Goal: Entertainment & Leisure: Consume media (video, audio)

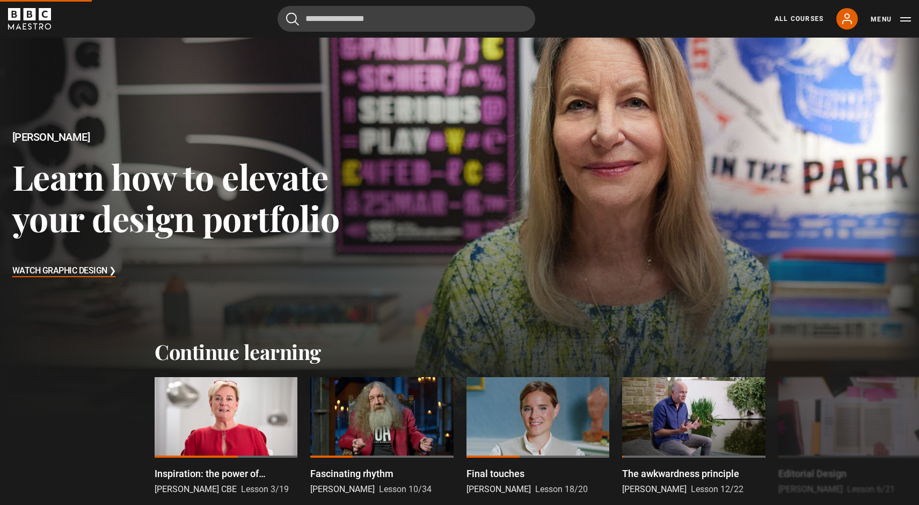
scroll to position [242, 0]
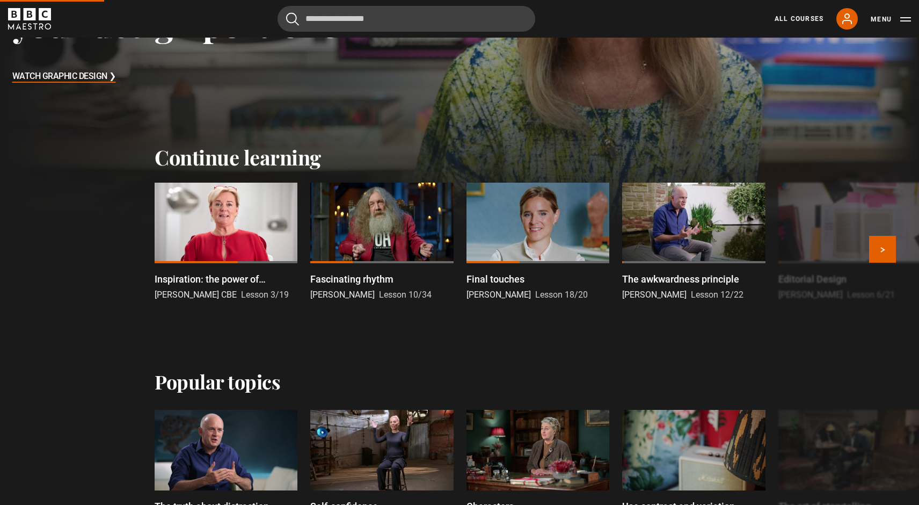
click at [223, 189] on div at bounding box center [226, 223] width 143 height 81
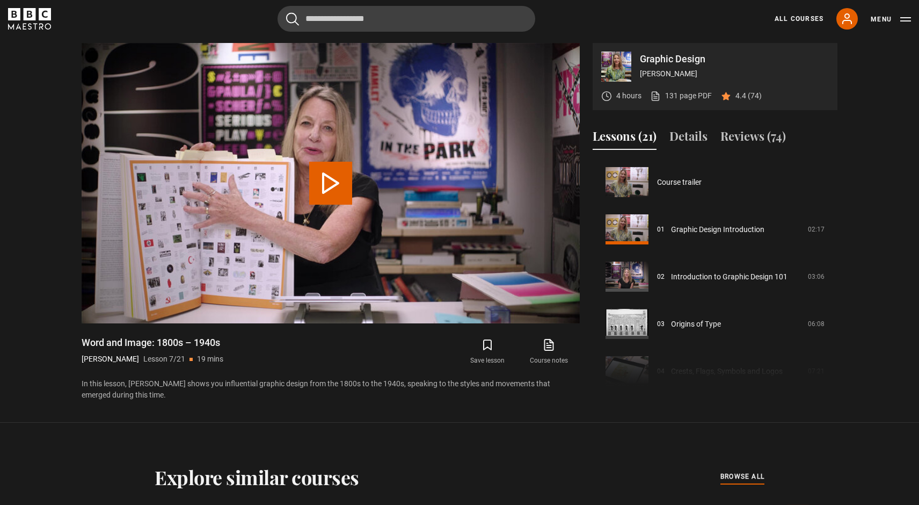
scroll to position [283, 0]
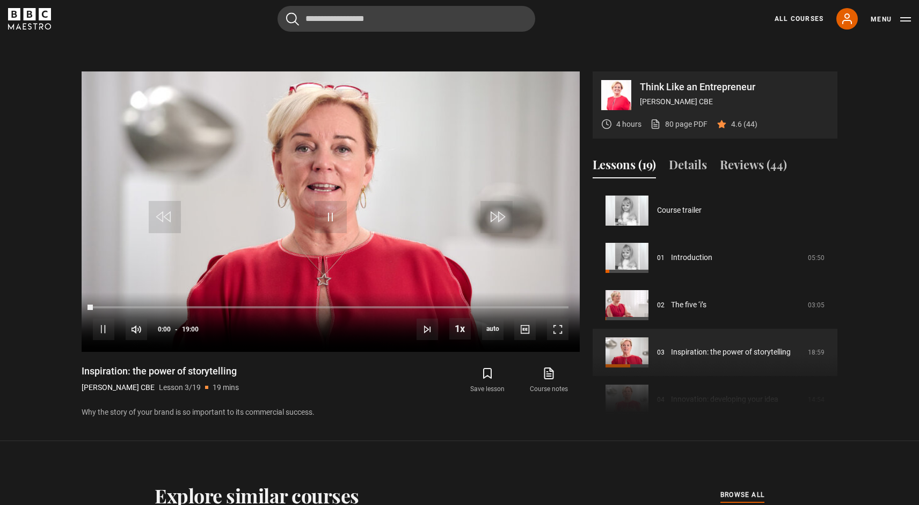
scroll to position [94, 0]
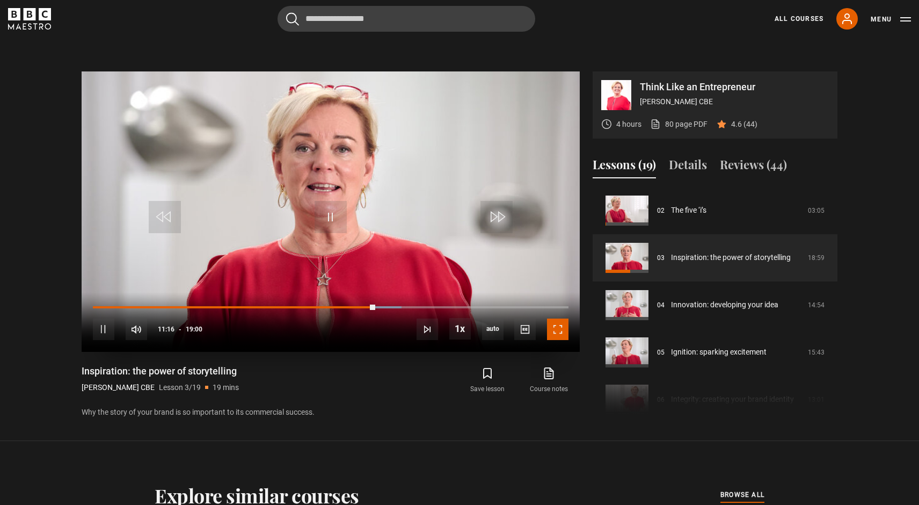
click at [563, 318] on span "Video Player" at bounding box center [557, 328] width 21 height 21
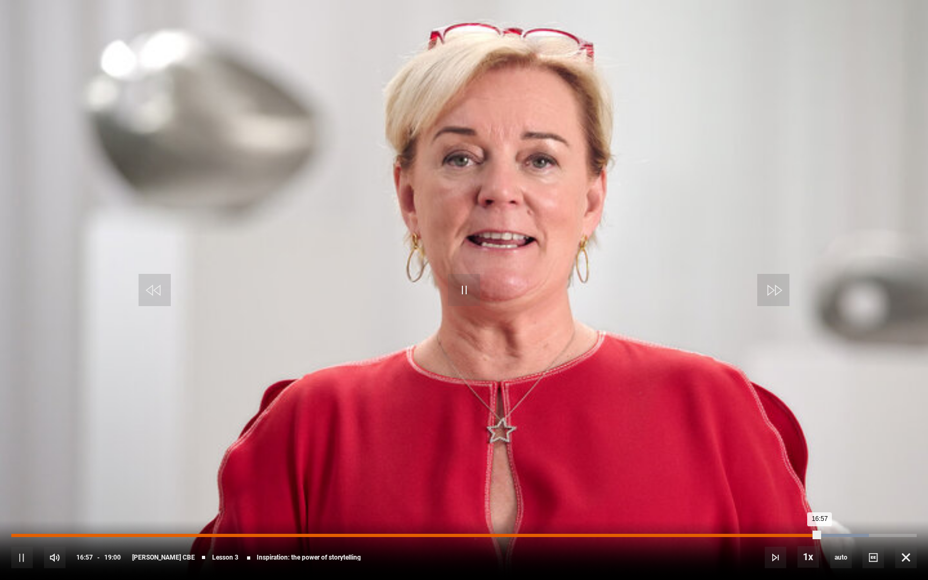
click at [794, 504] on div "Loaded : 94.74% 16:27 16:57" at bounding box center [463, 535] width 905 height 3
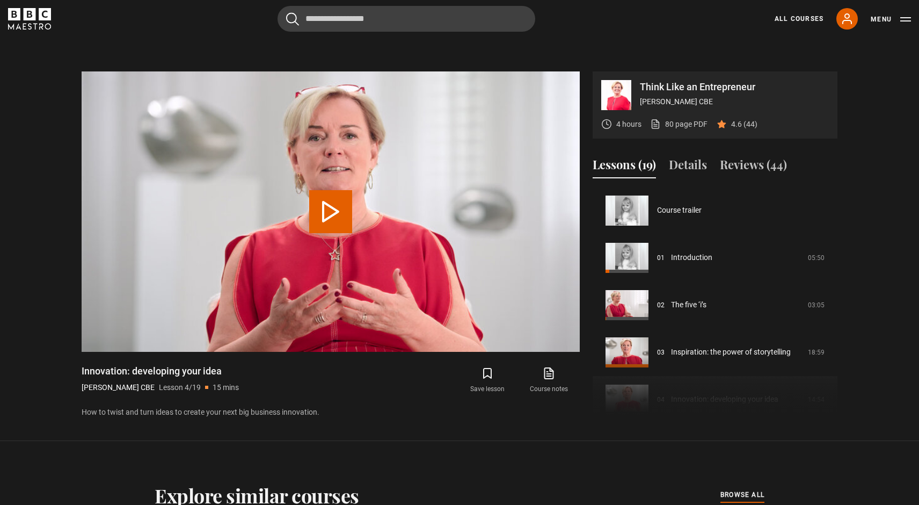
scroll to position [142, 0]
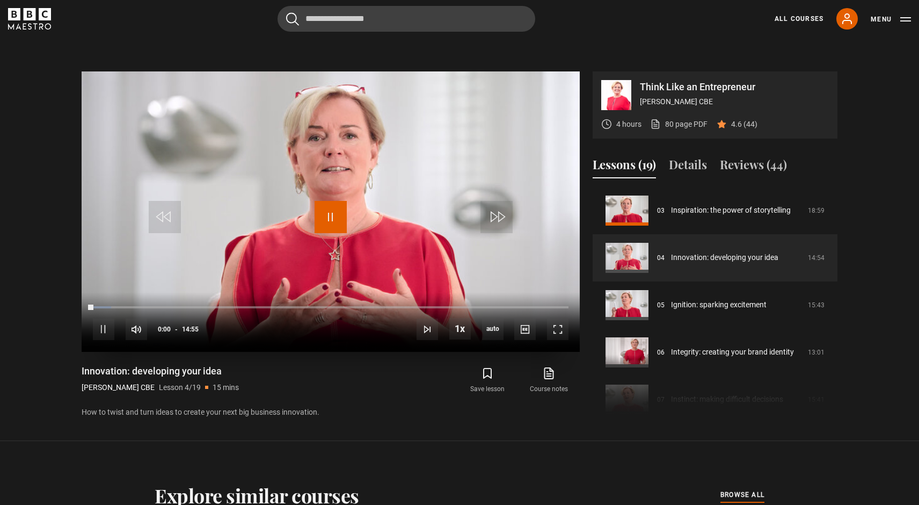
click at [330, 201] on span "Video Player" at bounding box center [331, 217] width 32 height 32
click at [325, 201] on span "Video Player" at bounding box center [331, 217] width 32 height 32
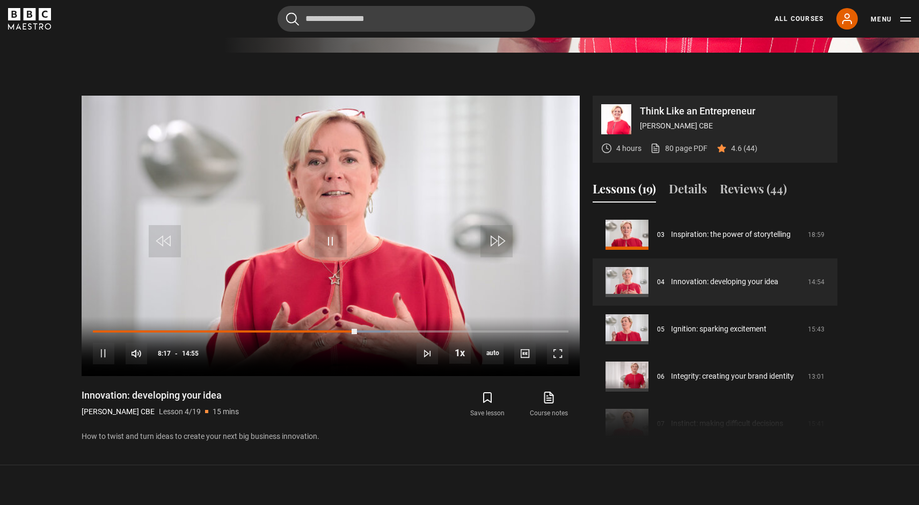
scroll to position [487, 0]
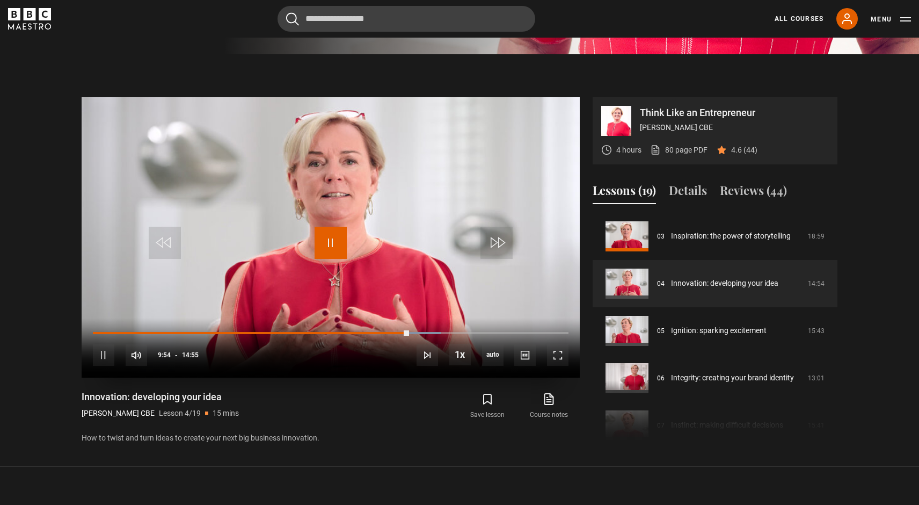
click at [335, 227] on span "Video Player" at bounding box center [331, 243] width 32 height 32
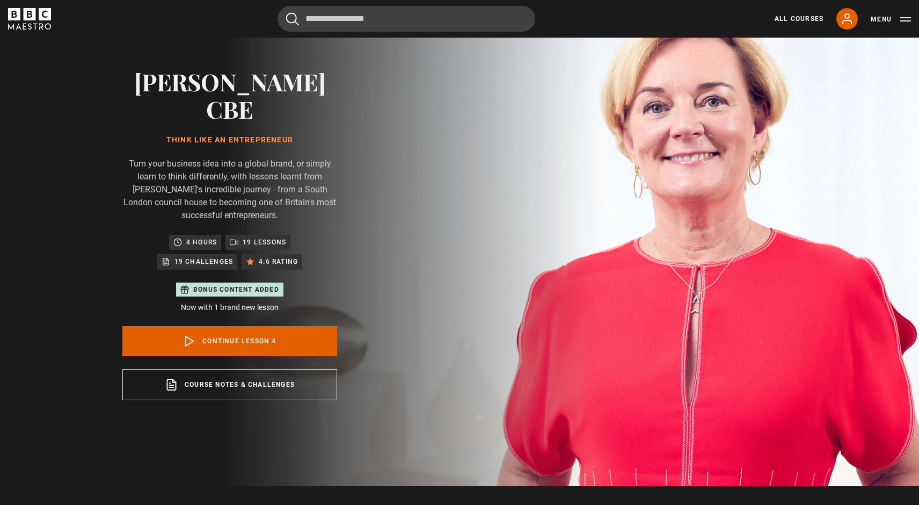
scroll to position [0, 0]
